Goal: Transaction & Acquisition: Download file/media

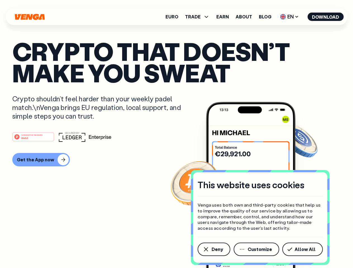
click at [176, 134] on div "#1 PRODUCT OF THE MONTH Web3" at bounding box center [176, 137] width 329 height 10
click at [214, 250] on span "Deny" at bounding box center [217, 249] width 11 height 4
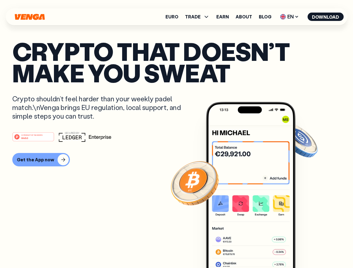
click at [257, 250] on img at bounding box center [250, 195] width 89 height 187
click at [304, 250] on article "Crypto that doesn’t make you sweat Crypto shouldn’t feel harder than your weekl…" at bounding box center [176, 146] width 329 height 210
click at [199, 17] on span "TRADE" at bounding box center [193, 17] width 16 height 4
click at [290, 17] on span "EN" at bounding box center [289, 16] width 23 height 9
click at [326, 17] on button "Download" at bounding box center [326, 17] width 36 height 8
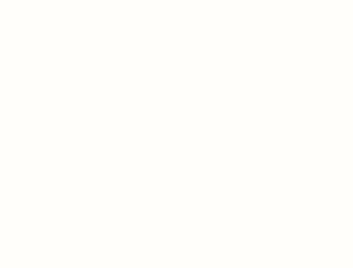
click at [176, 0] on html "This website uses cookies Venga uses both own and third-party cookies that help…" at bounding box center [176, 0] width 353 height 0
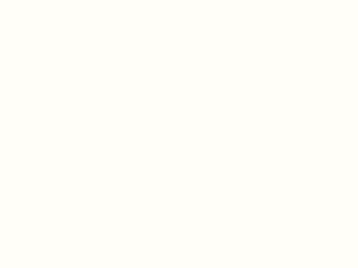
click at [40, 0] on html "This website uses cookies Venga uses both own and third-party cookies that help…" at bounding box center [179, 0] width 358 height 0
click at [34, 0] on html "This website uses cookies Venga uses both own and third-party cookies that help…" at bounding box center [179, 0] width 358 height 0
